Goal: Register for event/course

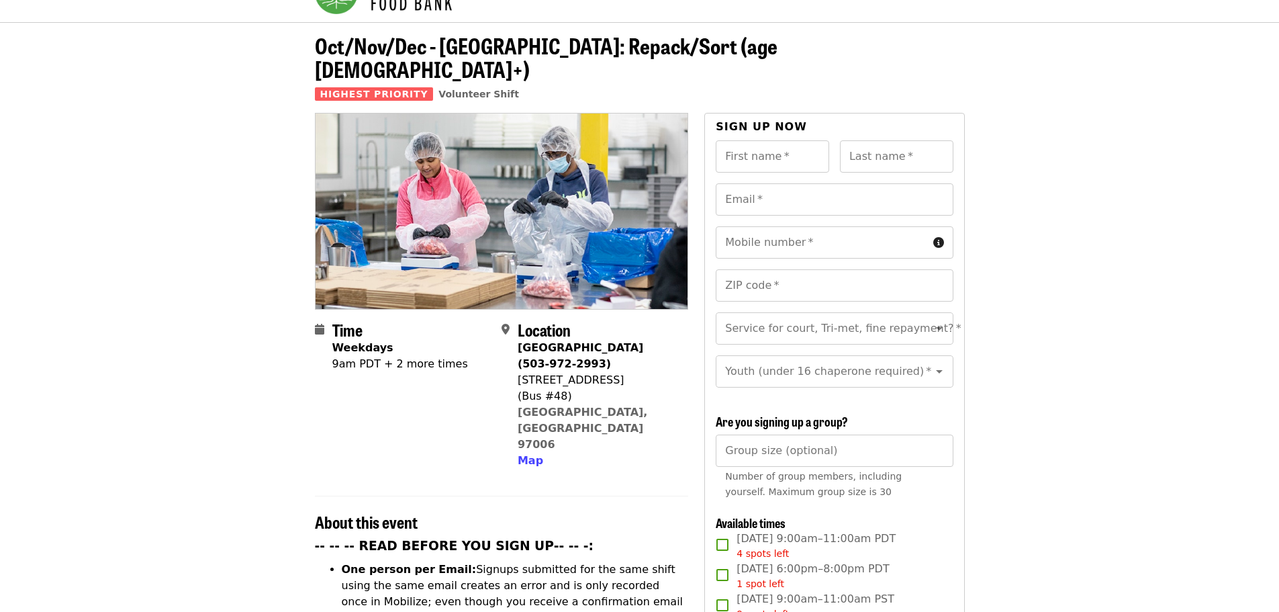
scroll to position [67, 0]
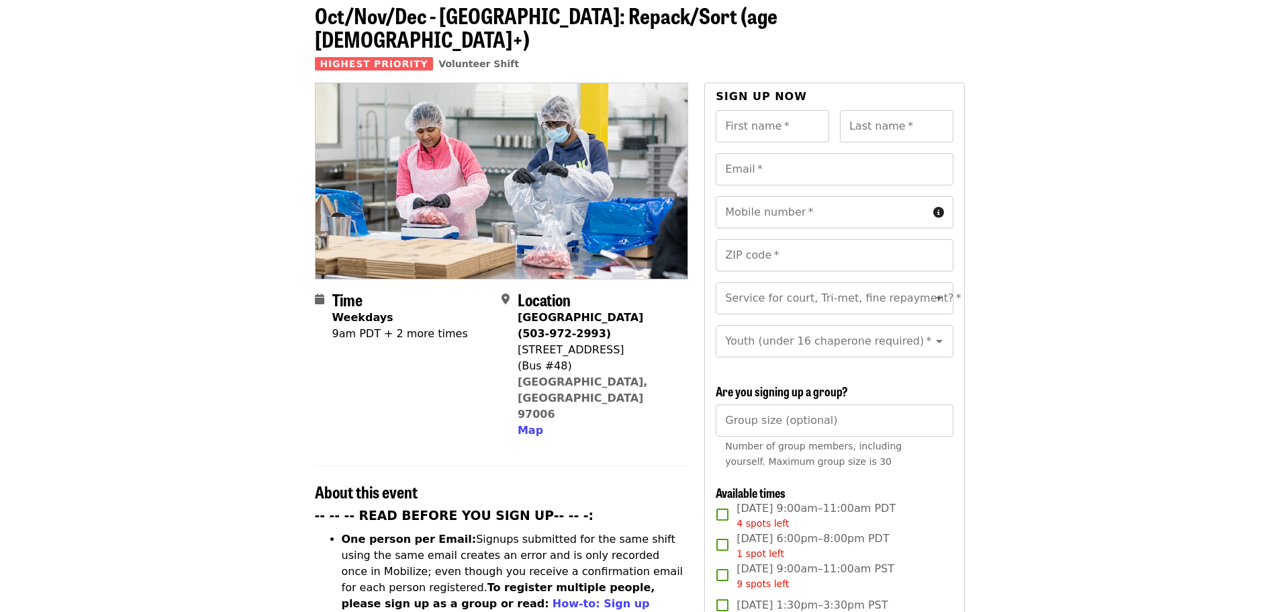
click at [412, 326] on div "9am PDT + 2 more times" at bounding box center [400, 334] width 136 height 16
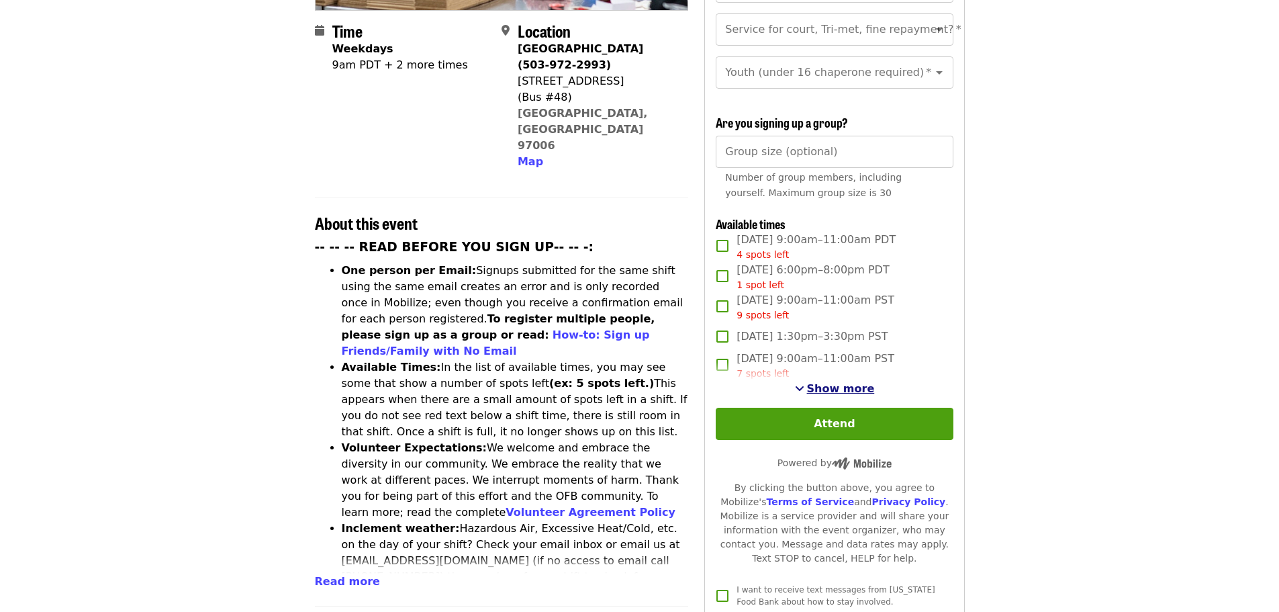
click at [837, 383] on span "Show more" at bounding box center [841, 388] width 68 height 13
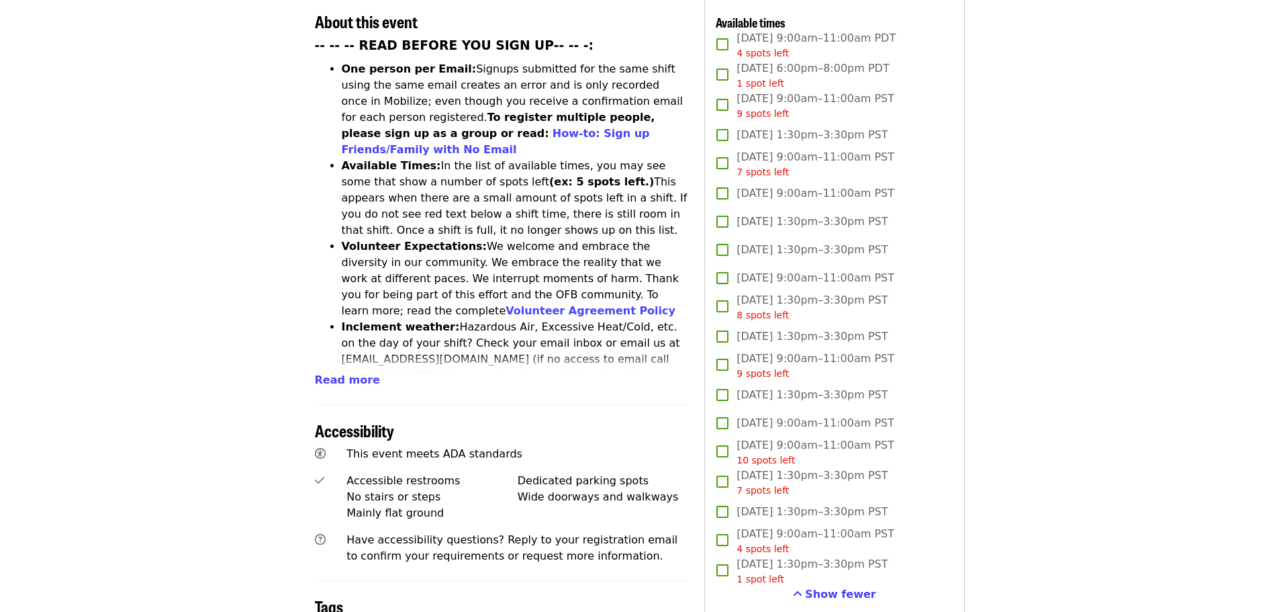
scroll to position [604, 0]
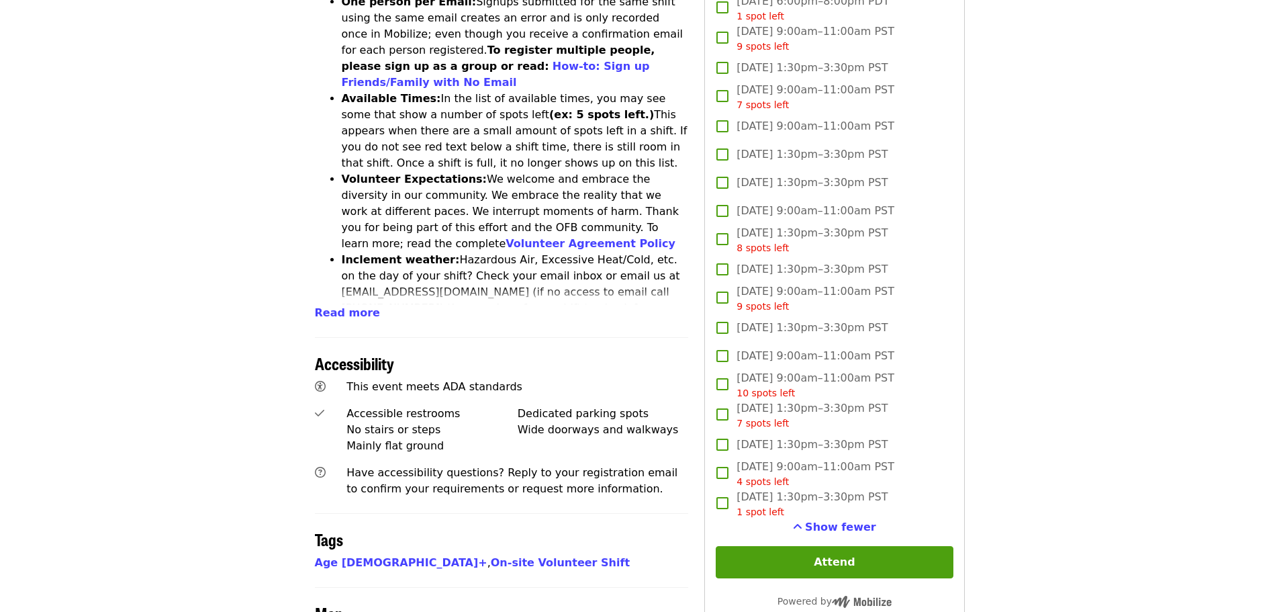
click at [723, 355] on label "[DATE] 9:00am–11:00am PST" at bounding box center [825, 356] width 234 height 28
click at [900, 260] on label "[DATE] 1:30pm–3:30pm PST" at bounding box center [825, 269] width 234 height 28
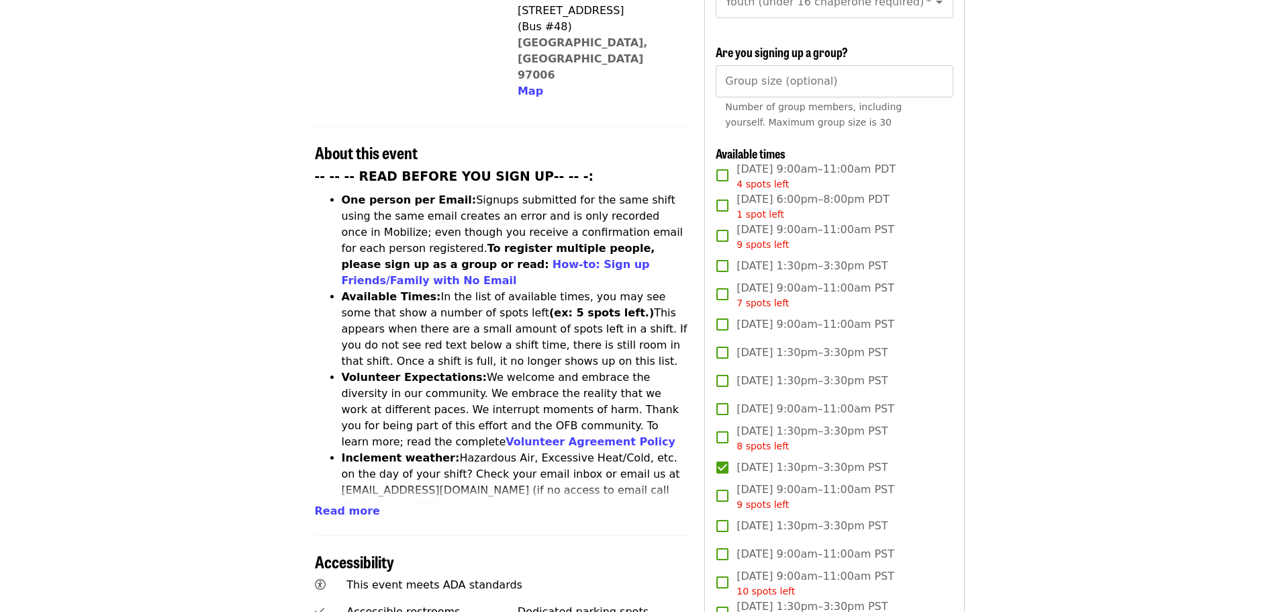
scroll to position [403, 0]
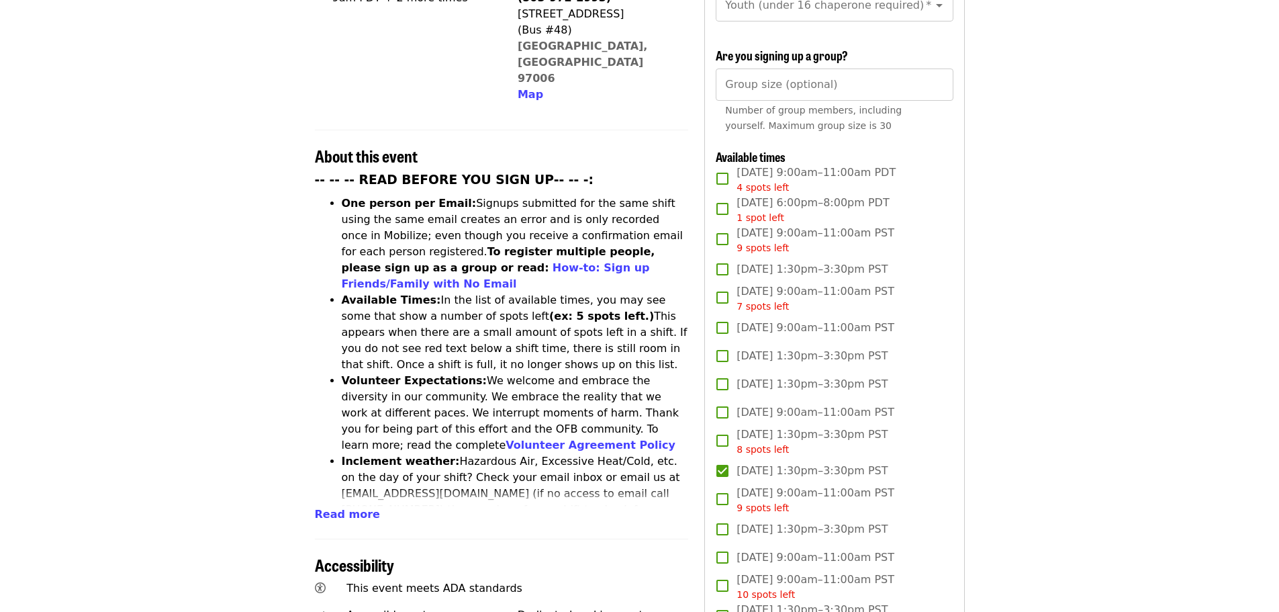
click at [728, 386] on label "[DATE] 1:30pm–3:30pm PST" at bounding box center [825, 384] width 234 height 28
click at [933, 371] on label "[DATE] 1:30pm–3:30pm PST" at bounding box center [825, 384] width 234 height 28
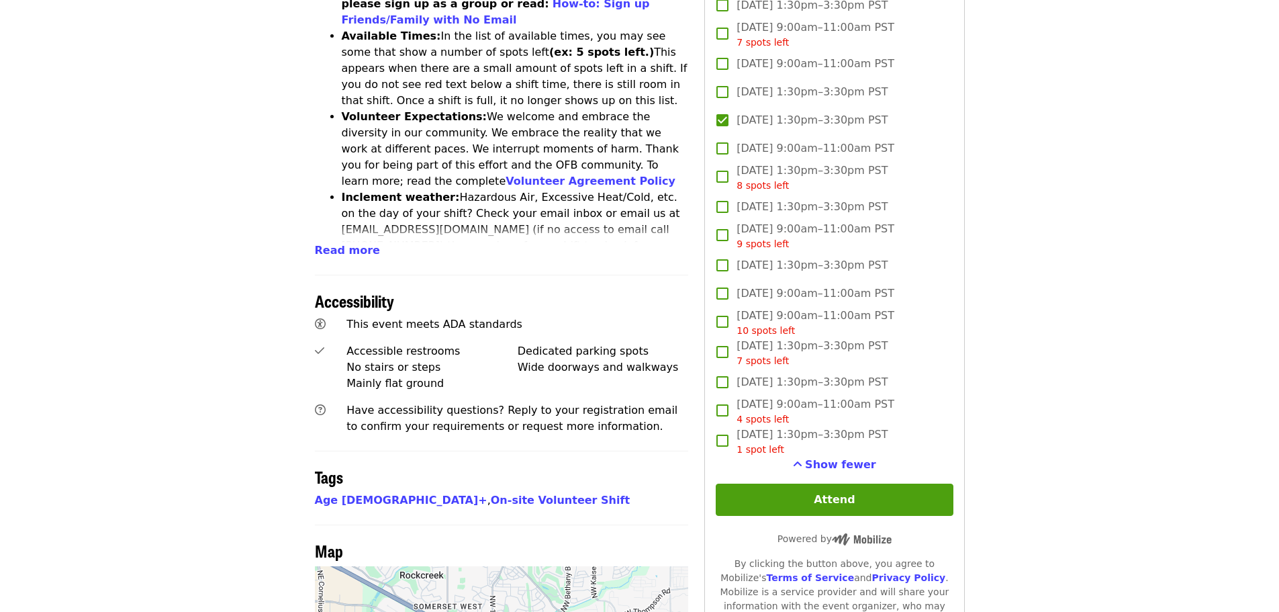
scroll to position [671, 0]
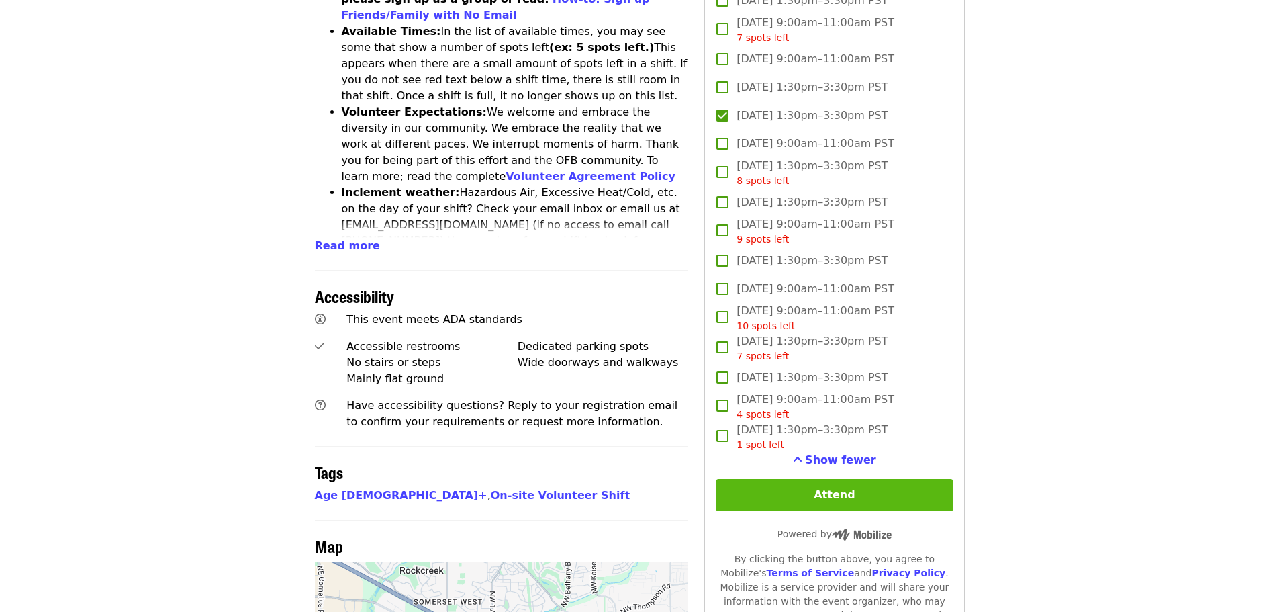
click at [904, 492] on button "Attend" at bounding box center [834, 495] width 237 height 32
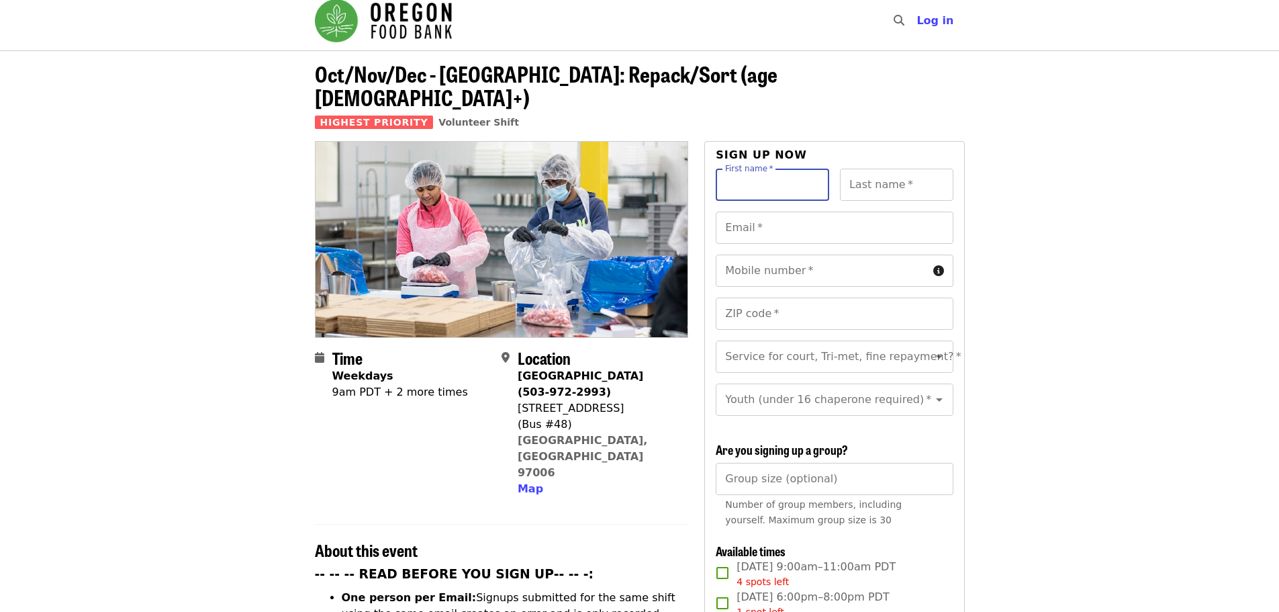
scroll to position [0, 0]
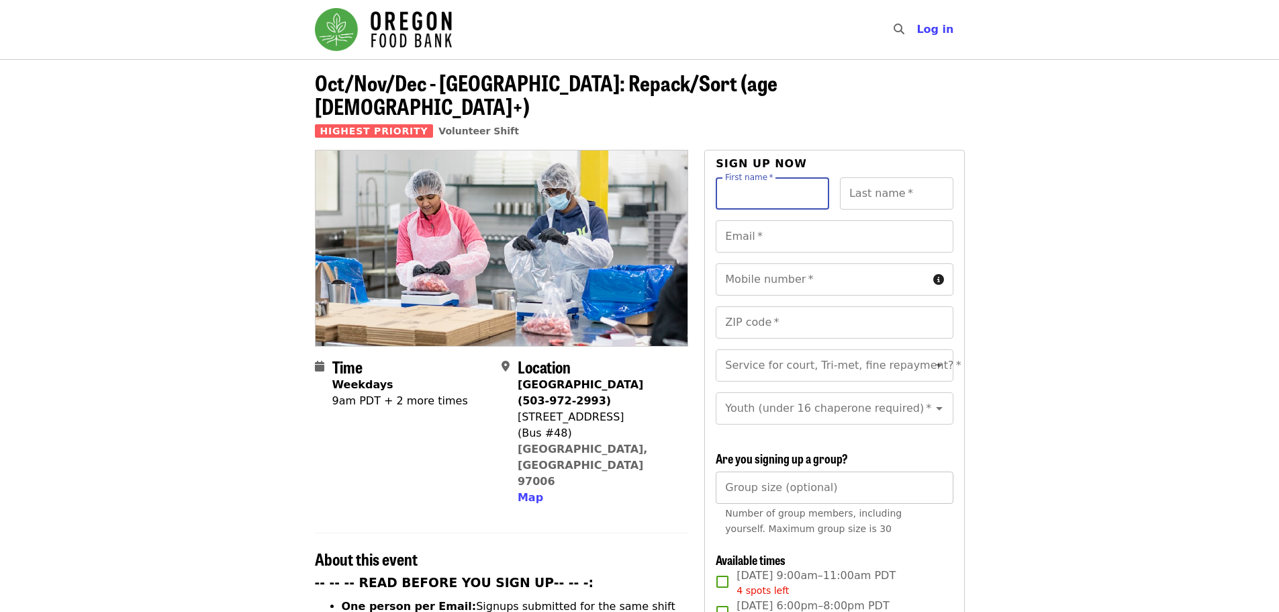
click at [878, 486] on input "Group size (optional)" at bounding box center [834, 487] width 237 height 32
click at [938, 479] on input "*" at bounding box center [834, 487] width 237 height 32
click at [937, 479] on input "*" at bounding box center [834, 487] width 237 height 32
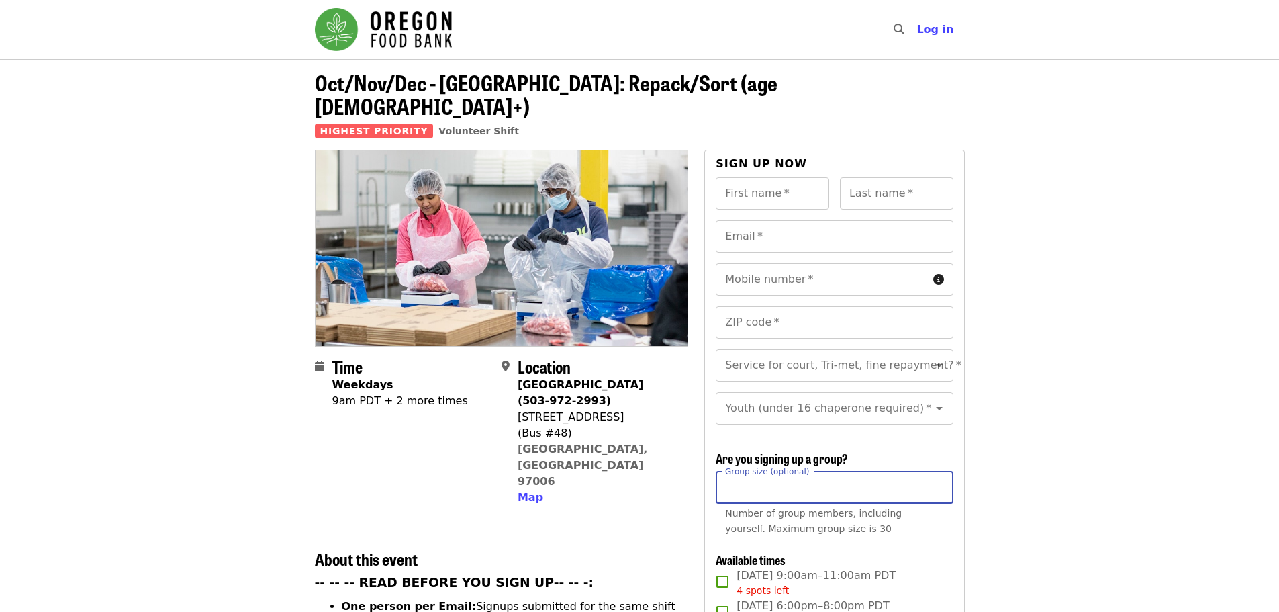
click at [937, 479] on input "*" at bounding box center [834, 487] width 237 height 32
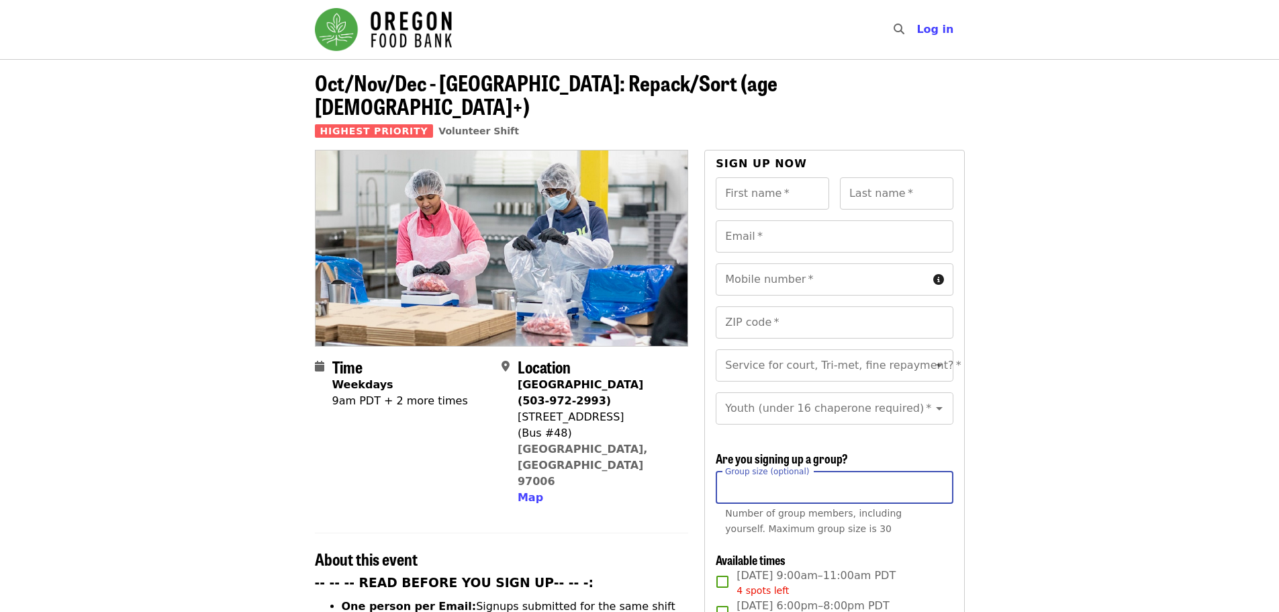
click at [937, 479] on input "**" at bounding box center [834, 487] width 237 height 32
drag, startPoint x: 747, startPoint y: 485, endPoint x: 698, endPoint y: 476, distance: 49.1
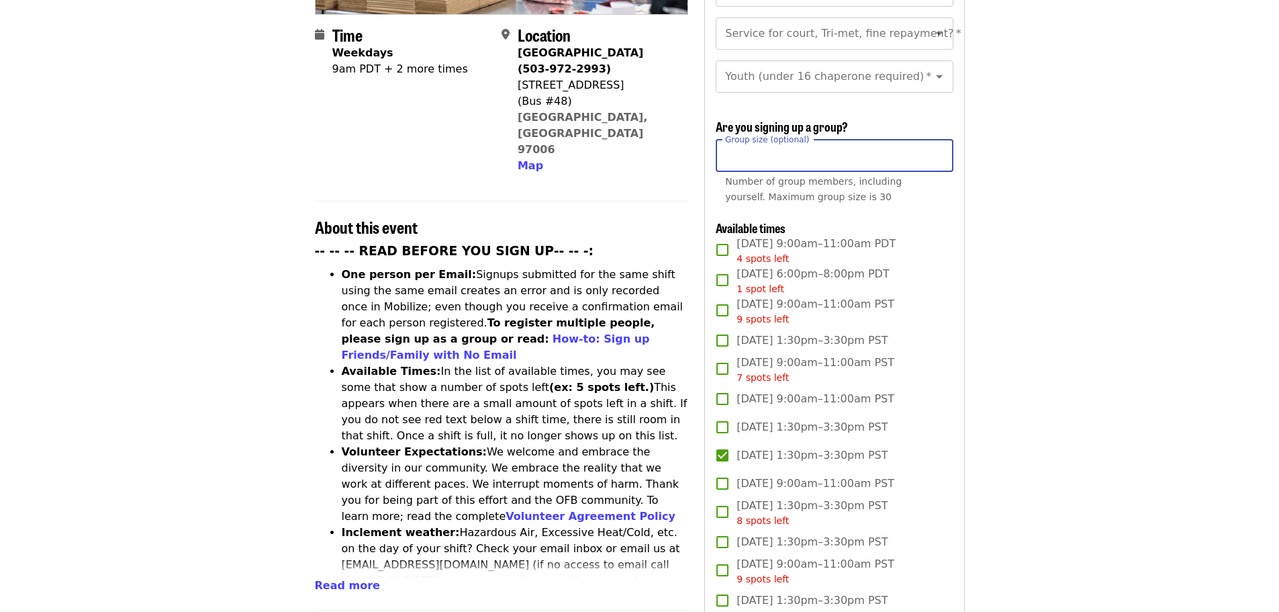
scroll to position [336, 0]
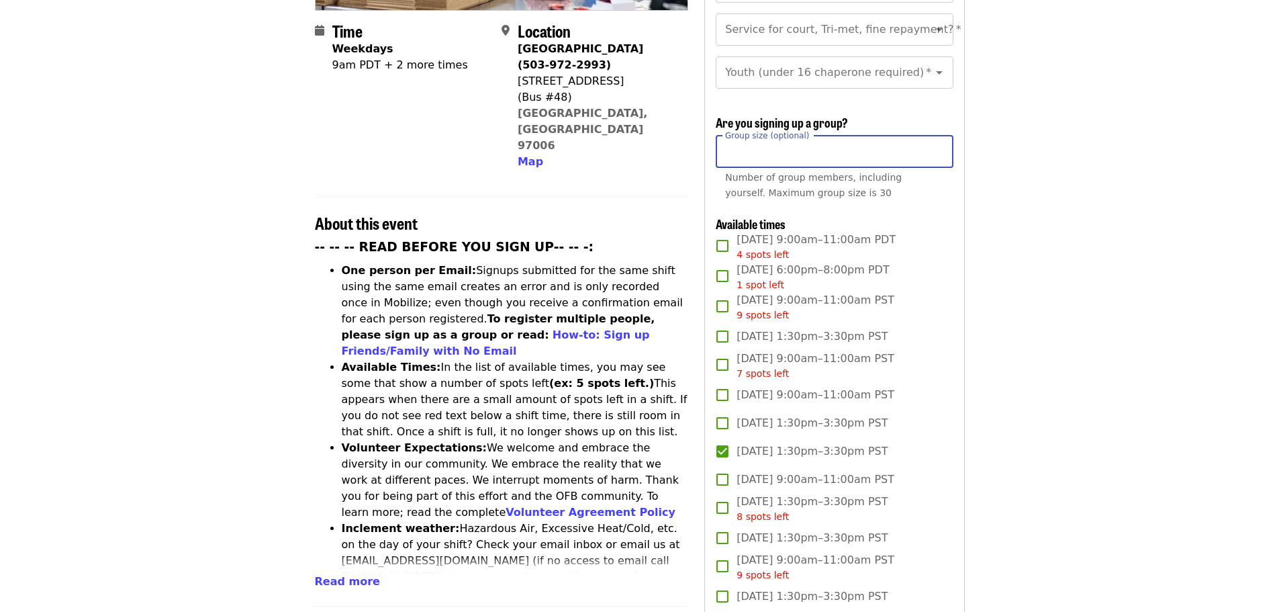
type input "*"
drag, startPoint x: 751, startPoint y: 150, endPoint x: 701, endPoint y: 151, distance: 50.4
click at [701, 151] on div "Time Weekdays 9am PDT + 2 more times Location [GEOGRAPHIC_DATA] (503-972-2993) …" at bounding box center [640, 538] width 650 height 1448
click at [941, 144] on input "*" at bounding box center [834, 152] width 237 height 32
click at [939, 144] on input "*" at bounding box center [834, 152] width 237 height 32
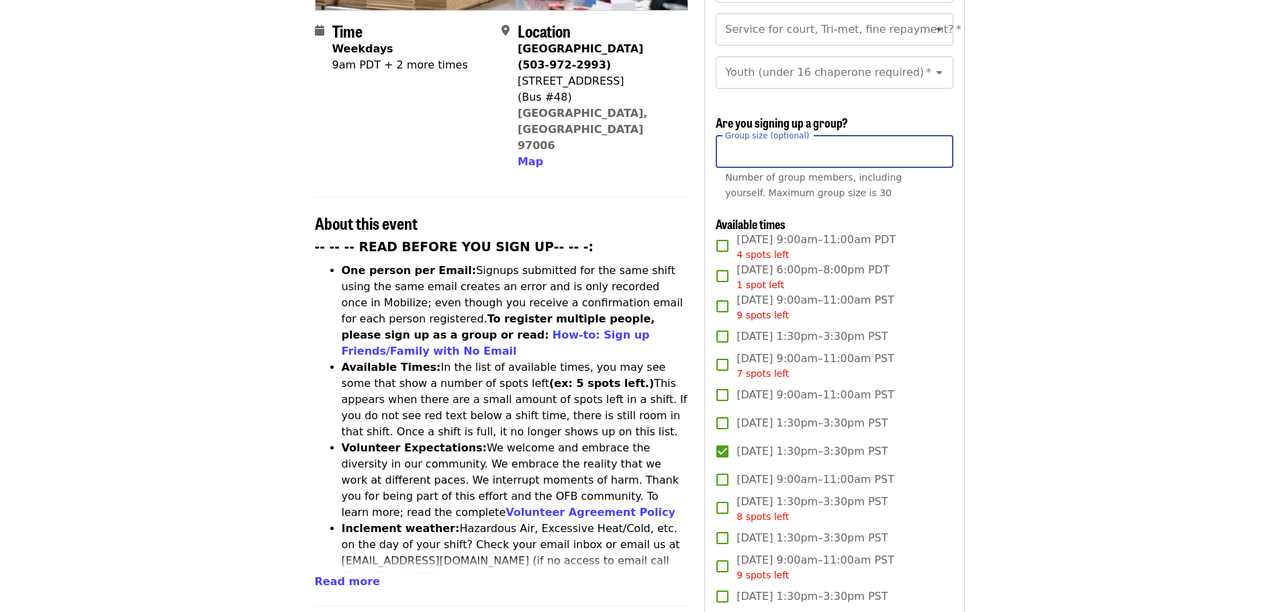
click at [939, 144] on input "*" at bounding box center [834, 152] width 237 height 32
click at [936, 142] on input "*" at bounding box center [834, 152] width 237 height 32
drag, startPoint x: 808, startPoint y: 156, endPoint x: 692, endPoint y: 155, distance: 116.2
click at [694, 155] on div "Time Weekdays 9am PDT + 2 more times Location [GEOGRAPHIC_DATA] (503-972-2993) …" at bounding box center [640, 538] width 650 height 1448
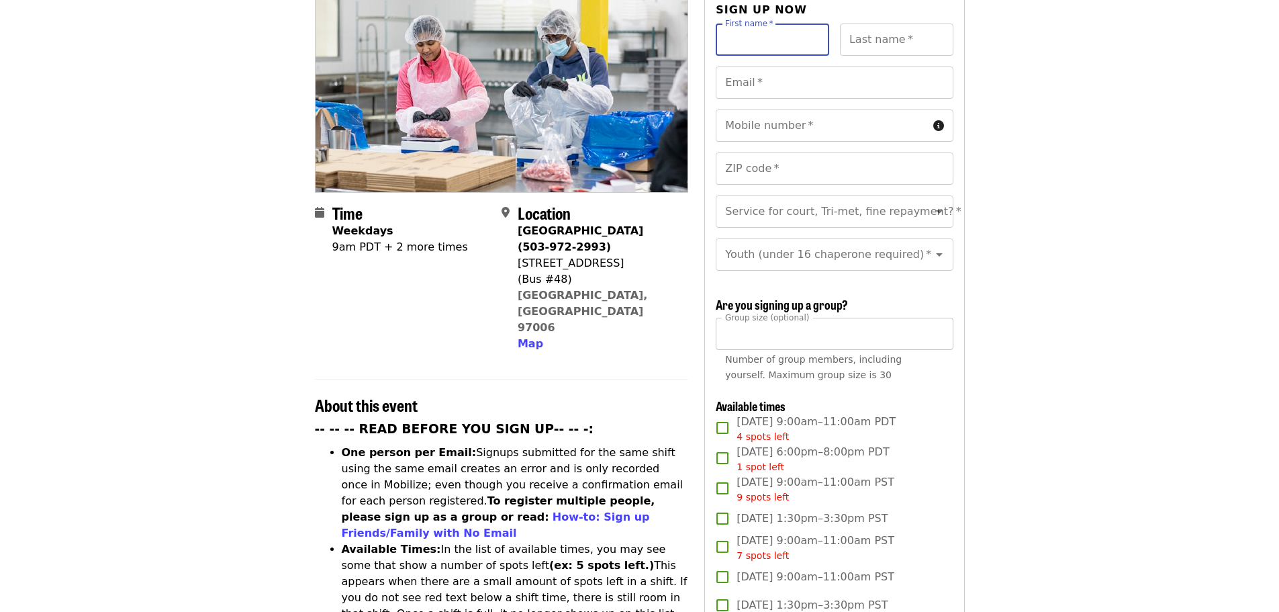
click at [939, 327] on input "**" at bounding box center [834, 334] width 237 height 32
click at [920, 330] on input "**" at bounding box center [834, 334] width 237 height 32
click at [935, 326] on input "**" at bounding box center [834, 334] width 237 height 32
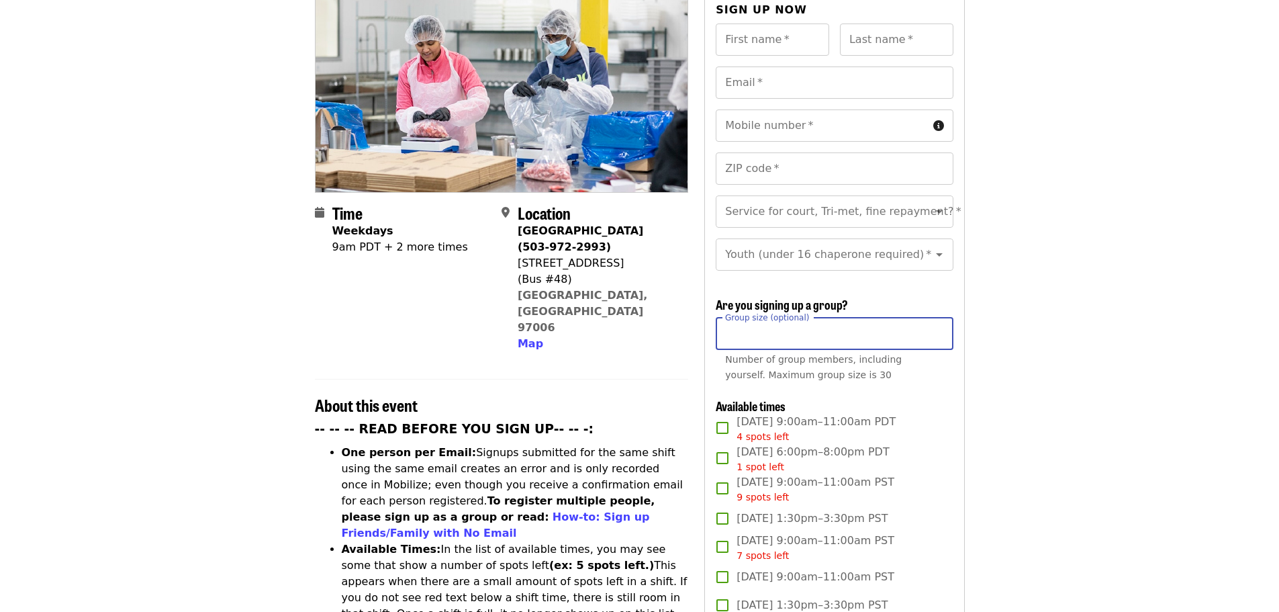
click at [935, 326] on input "**" at bounding box center [834, 334] width 237 height 32
click at [765, 332] on input "**" at bounding box center [834, 334] width 237 height 32
drag, startPoint x: 754, startPoint y: 328, endPoint x: 635, endPoint y: 327, distance: 118.9
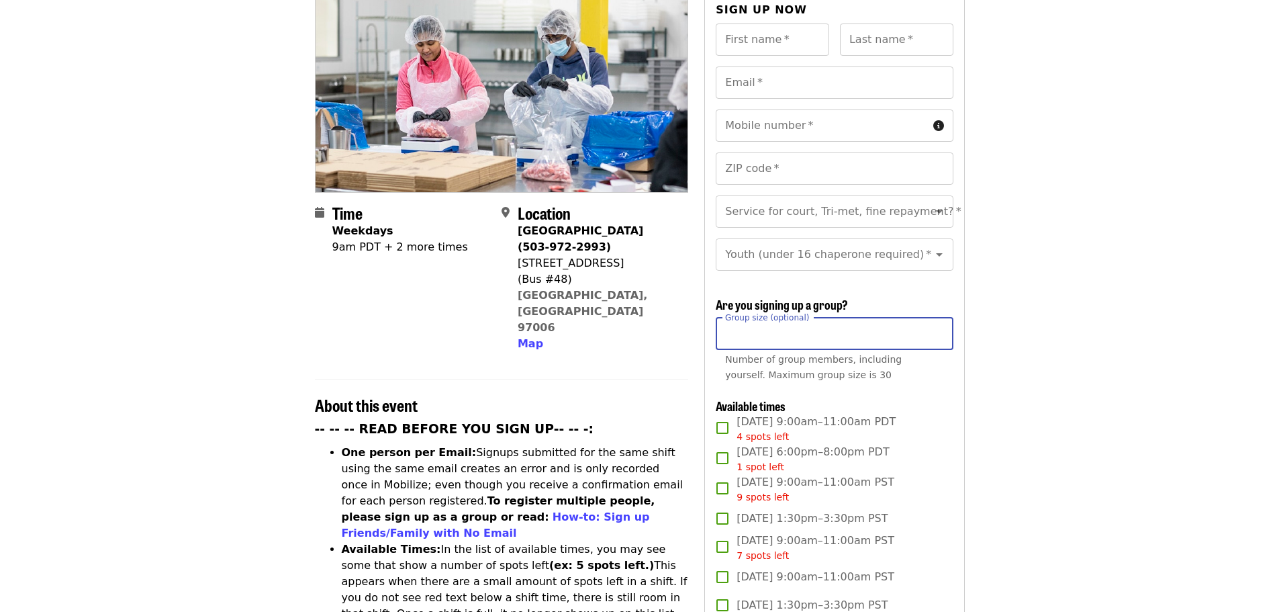
click at [759, 327] on input "**" at bounding box center [834, 334] width 237 height 32
type input "**"
click at [939, 381] on div "Group size (optional) ** Group size (optional) Number of group members, includi…" at bounding box center [834, 353] width 237 height 71
click at [840, 334] on input "**" at bounding box center [834, 334] width 237 height 32
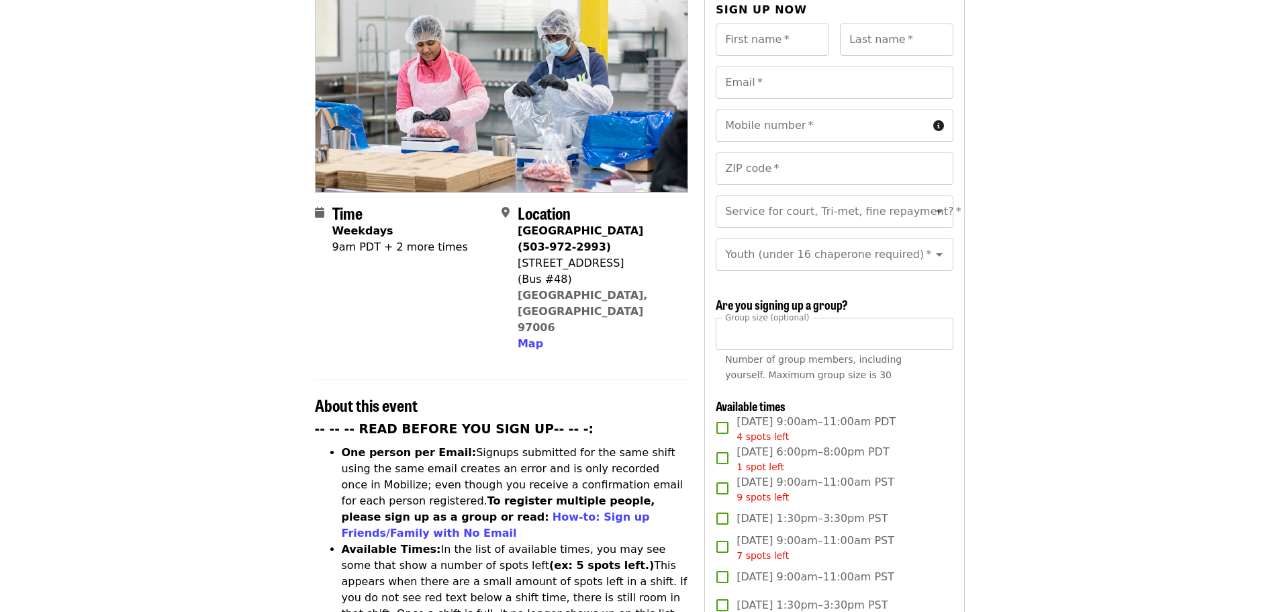
click at [919, 393] on div "First name   * First name * Last name   * Last name * Email   * Email * Mobile …" at bounding box center [834, 611] width 237 height 1175
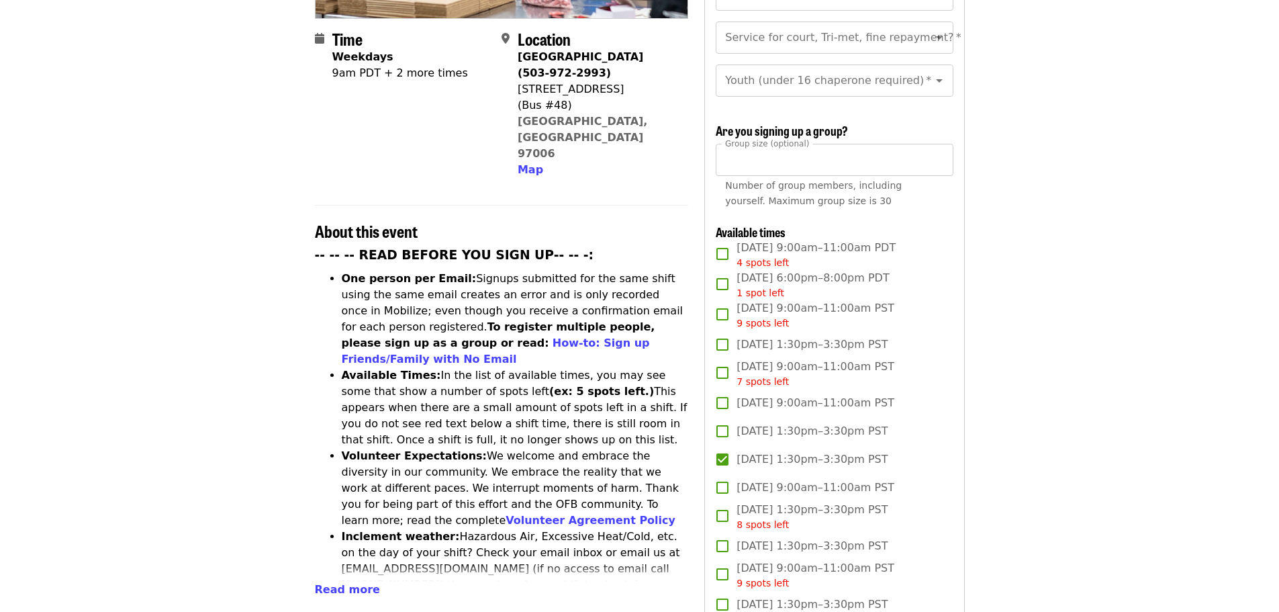
scroll to position [336, 0]
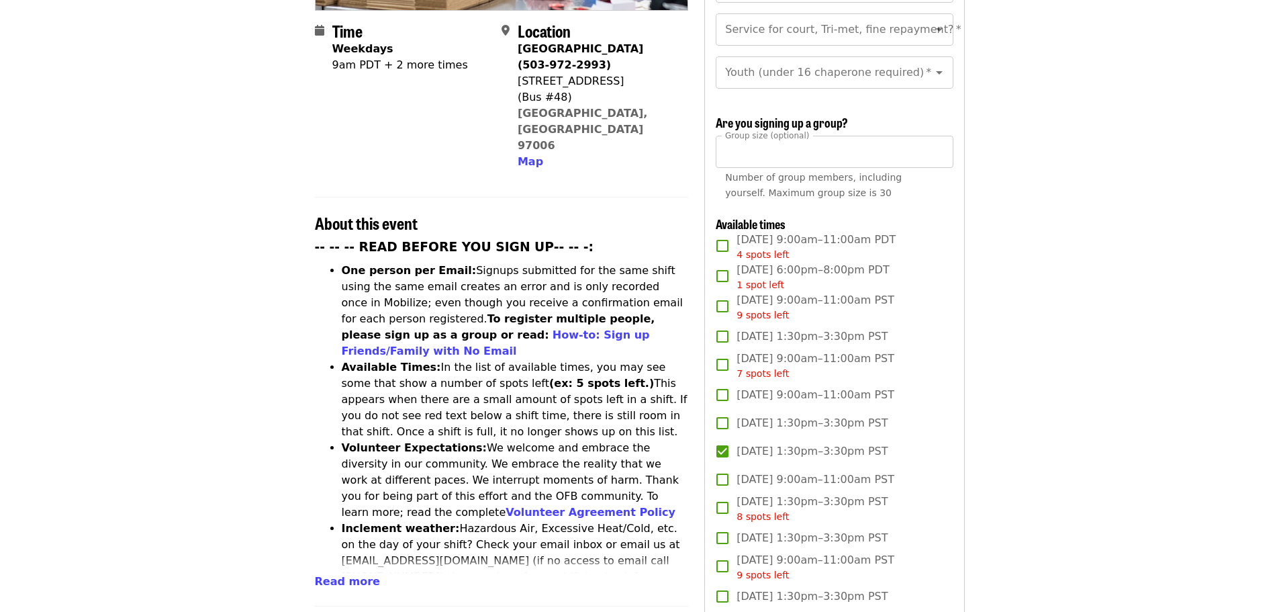
click at [732, 440] on label "[DATE] 1:30pm–3:30pm PST" at bounding box center [825, 451] width 234 height 28
copy span "[DATE] 1:30pm–3:30pm PST"
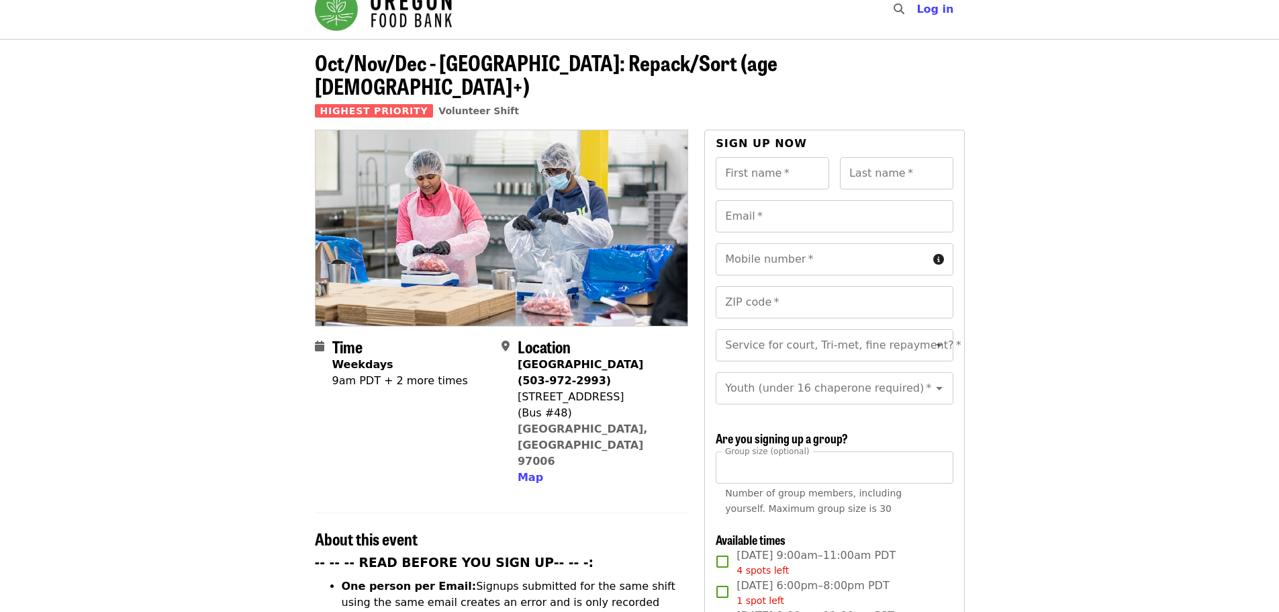
scroll to position [0, 0]
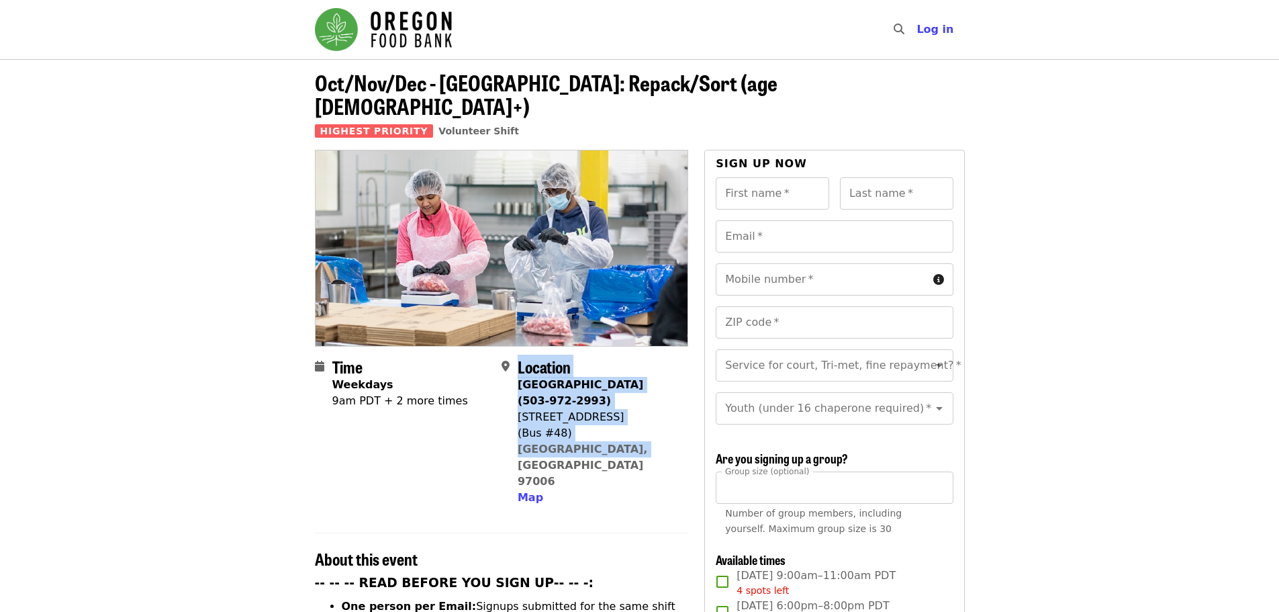
drag, startPoint x: 626, startPoint y: 426, endPoint x: 518, endPoint y: 350, distance: 132.5
click at [518, 357] on div "Location [GEOGRAPHIC_DATA] (503-972-2993) [STREET_ADDRESS] Map" at bounding box center [598, 431] width 160 height 148
copy div "Location [GEOGRAPHIC_DATA] (503-972-2993) [STREET_ADDRESS]"
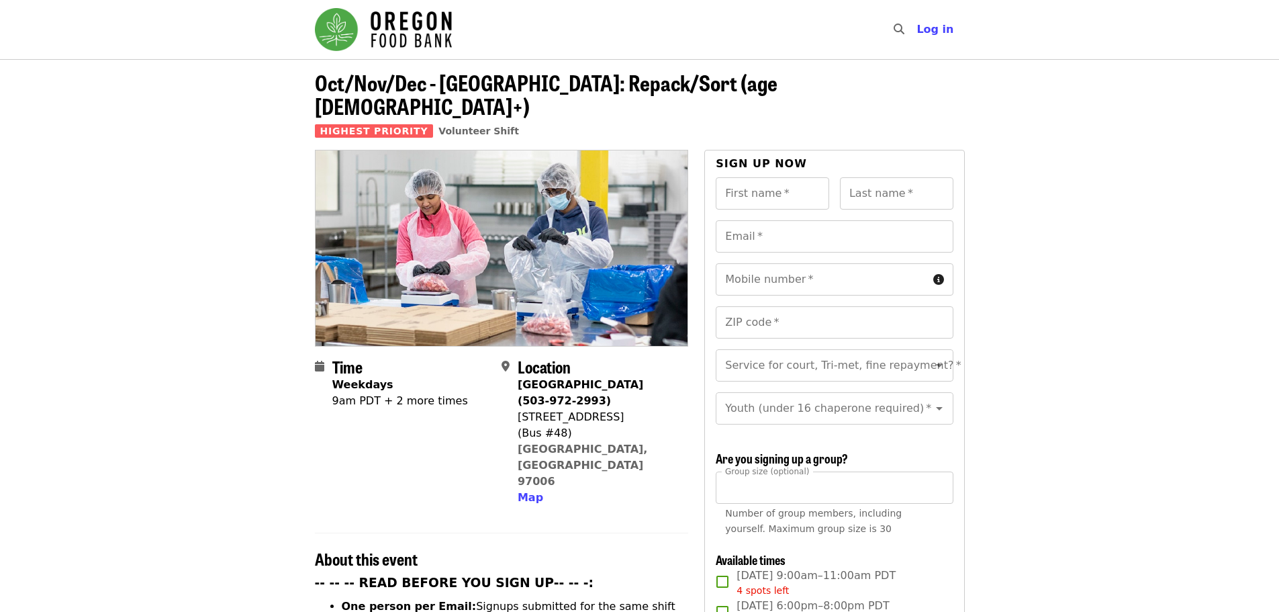
click at [391, 432] on div "Time Weekdays 9am PDT + 2 more times" at bounding box center [400, 431] width 136 height 148
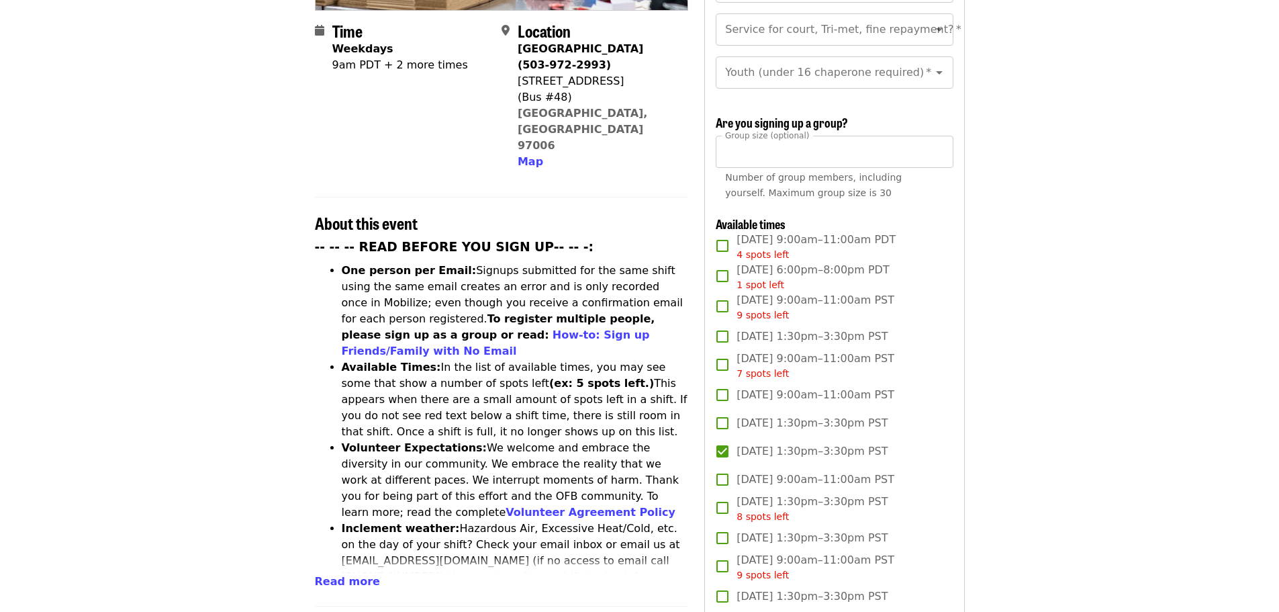
scroll to position [403, 0]
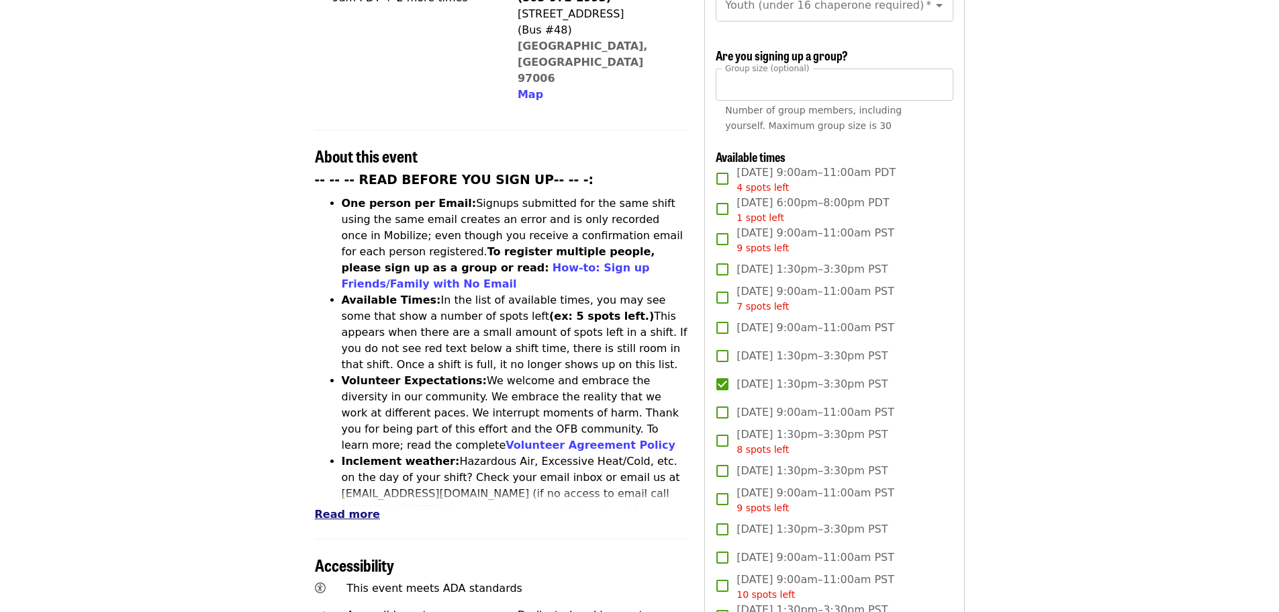
click at [341, 508] on span "Read more" at bounding box center [347, 514] width 65 height 13
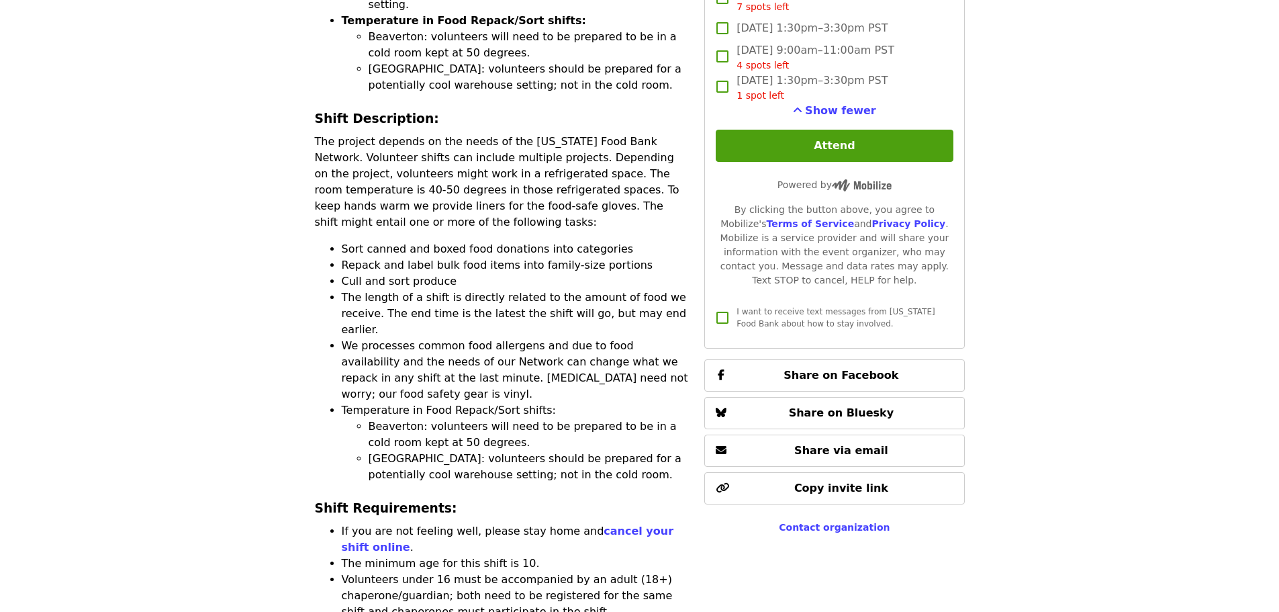
scroll to position [833, 0]
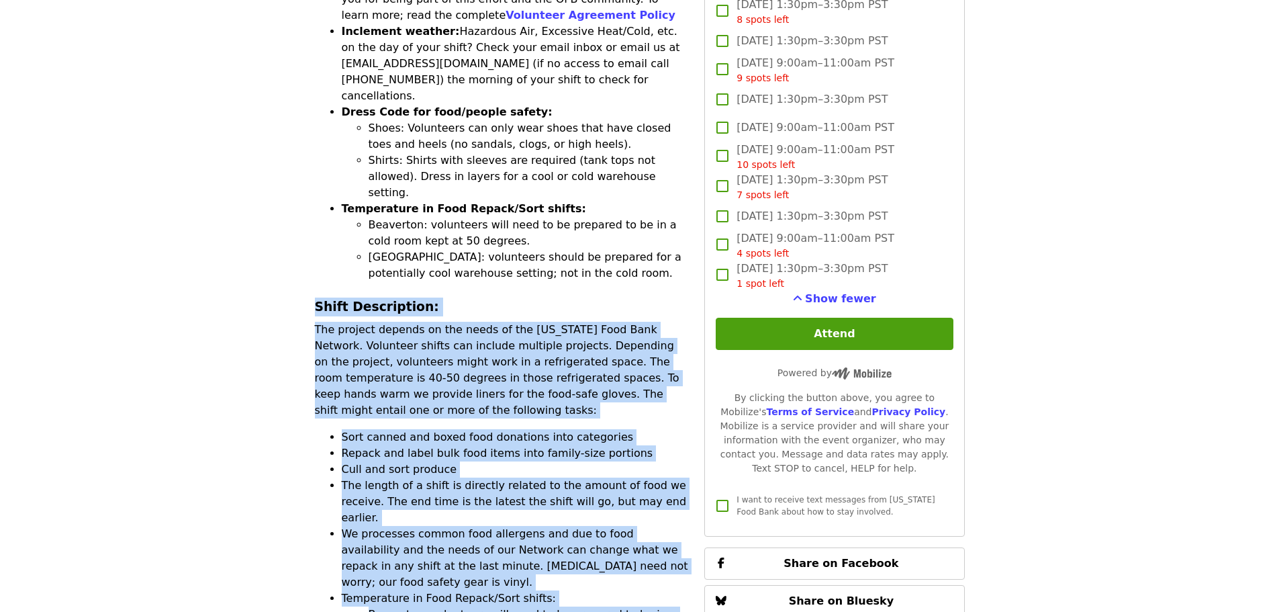
drag, startPoint x: 502, startPoint y: 494, endPoint x: 307, endPoint y: 204, distance: 348.8
copy div "Shift Description: The project depends on the needs of the [US_STATE] Food Bank…"
